Goal: Task Accomplishment & Management: Manage account settings

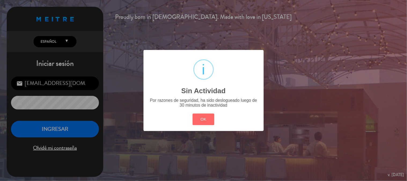
drag, startPoint x: 206, startPoint y: 120, endPoint x: 179, endPoint y: 109, distance: 29.4
click at [205, 120] on button "OK" at bounding box center [203, 119] width 22 height 12
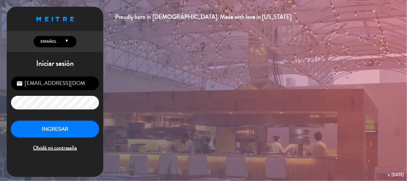
click at [47, 127] on button "INGRESAR" at bounding box center [55, 129] width 88 height 17
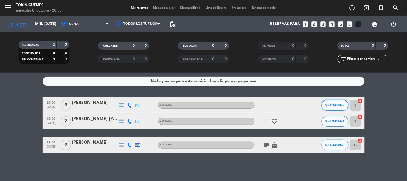
click at [328, 107] on button "SIN CONFIRMAR" at bounding box center [334, 105] width 27 height 11
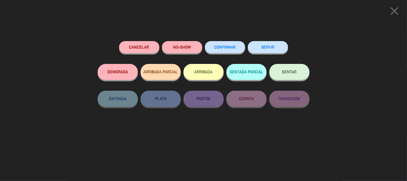
click at [221, 47] on span "CONFIRMAR" at bounding box center [224, 47] width 21 height 5
click at [223, 49] on span "CONFIRMAR" at bounding box center [224, 47] width 21 height 5
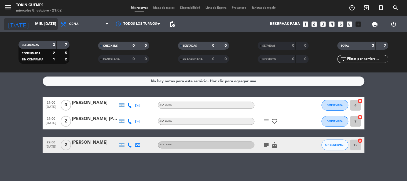
click at [34, 20] on input "mié. [DATE]" at bounding box center [57, 24] width 51 height 10
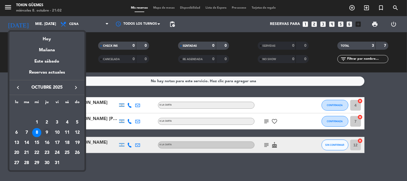
click at [49, 132] on div "9" at bounding box center [46, 132] width 9 height 9
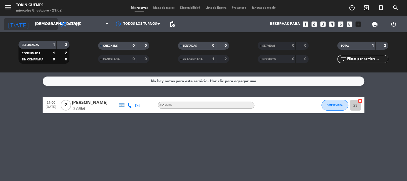
click at [34, 25] on input "[DEMOGRAPHIC_DATA] [DATE]" at bounding box center [57, 24] width 51 height 10
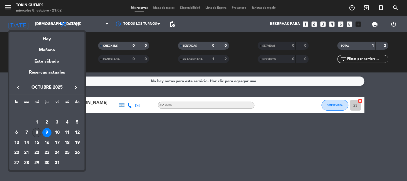
click at [36, 135] on div "8" at bounding box center [36, 132] width 9 height 9
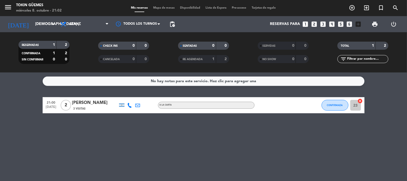
type input "mié. [DATE]"
